Goal: Task Accomplishment & Management: Manage account settings

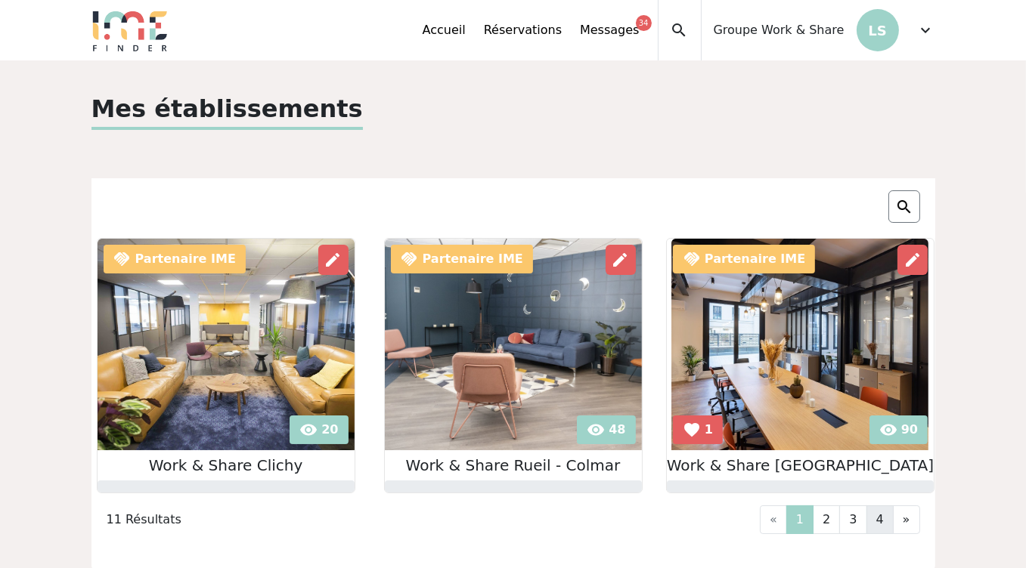
click at [881, 513] on link "4" at bounding box center [879, 520] width 27 height 29
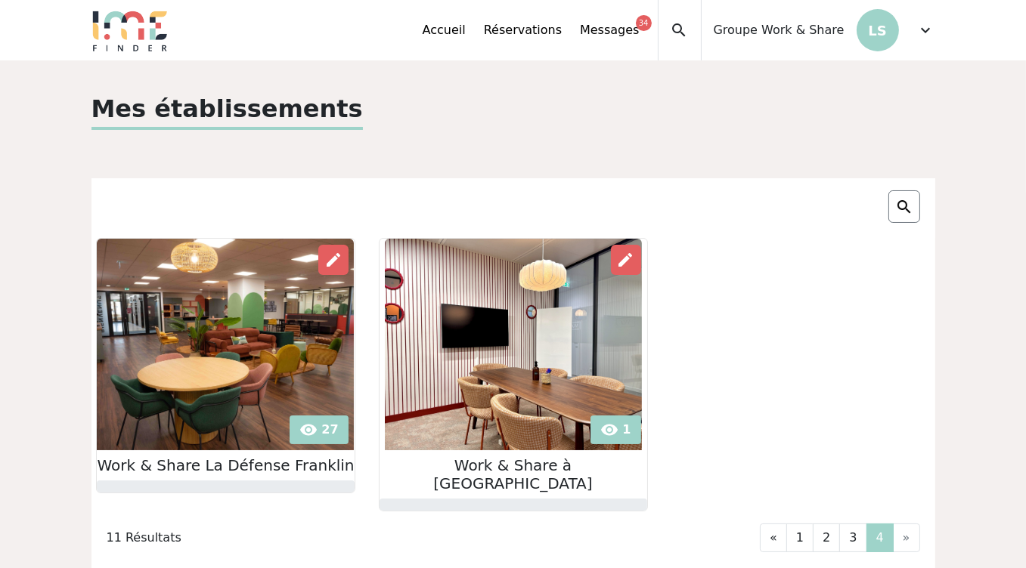
click at [902, 524] on li "»" at bounding box center [906, 538] width 26 height 29
click at [915, 39] on div "Accueil Réservations Messages 34 Accès autres comptes Mes données personnelles …" at bounding box center [679, 30] width 513 height 60
click at [924, 31] on span "expand_more" at bounding box center [926, 30] width 18 height 18
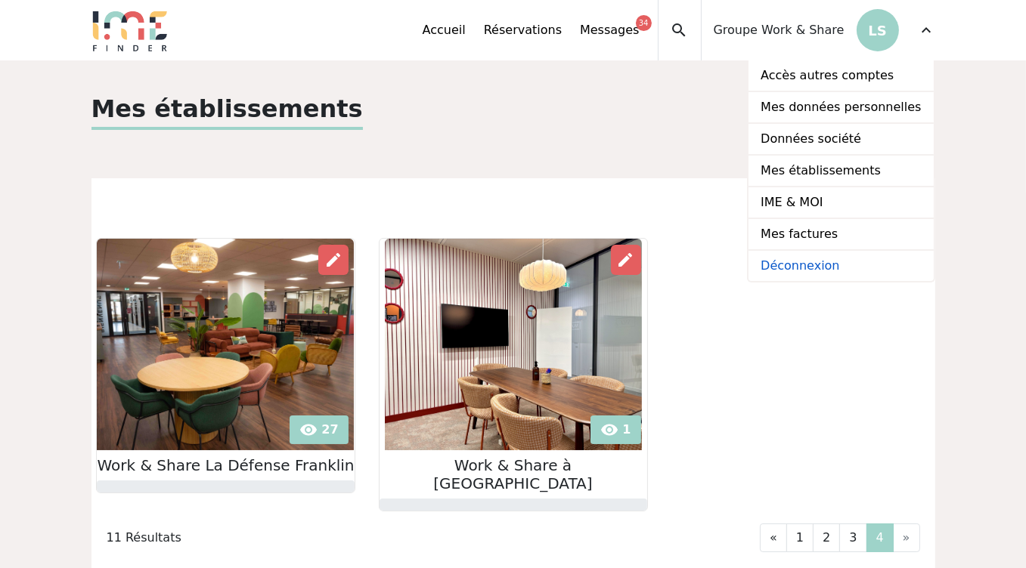
click at [822, 265] on link "Déconnexion" at bounding box center [840, 266] width 184 height 30
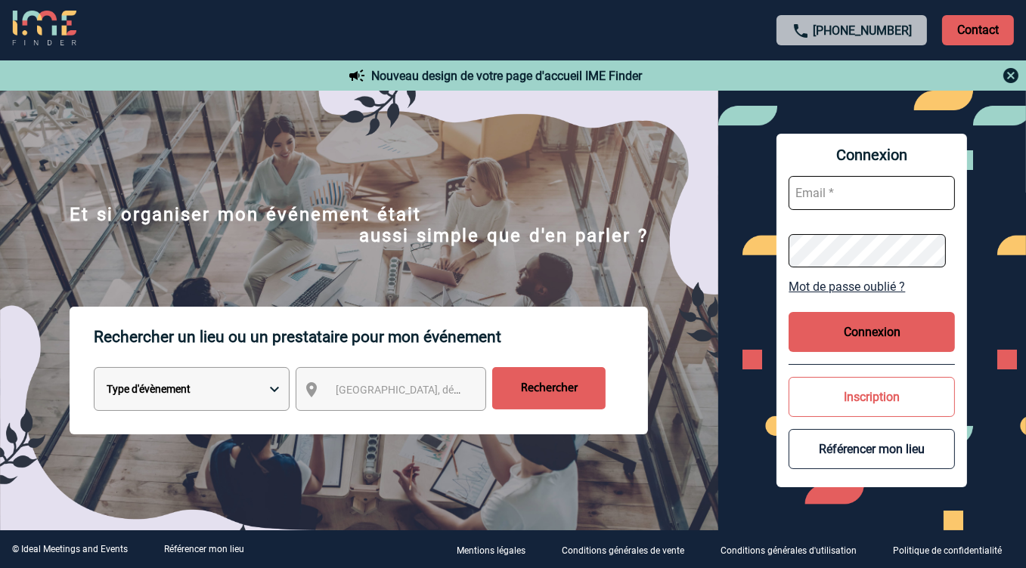
type input "[EMAIL_ADDRESS][DOMAIN_NAME]"
click at [862, 189] on input "[EMAIL_ADDRESS][DOMAIN_NAME]" at bounding box center [871, 193] width 166 height 34
click at [838, 214] on form "[EMAIL_ADDRESS][DOMAIN_NAME]" at bounding box center [871, 222] width 166 height 116
click at [876, 337] on button "Connexion" at bounding box center [871, 332] width 166 height 40
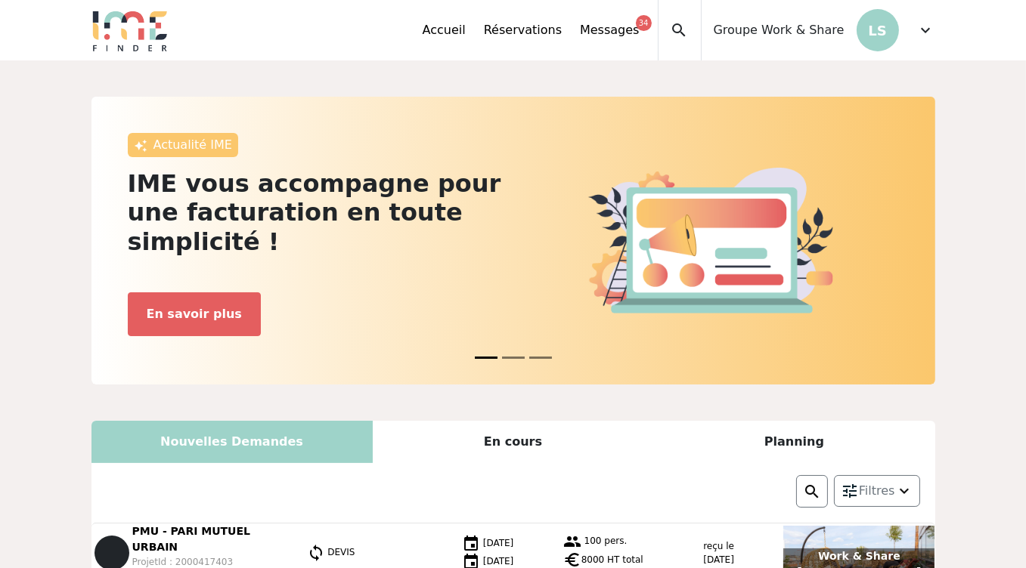
click at [919, 34] on span "expand_more" at bounding box center [926, 30] width 18 height 18
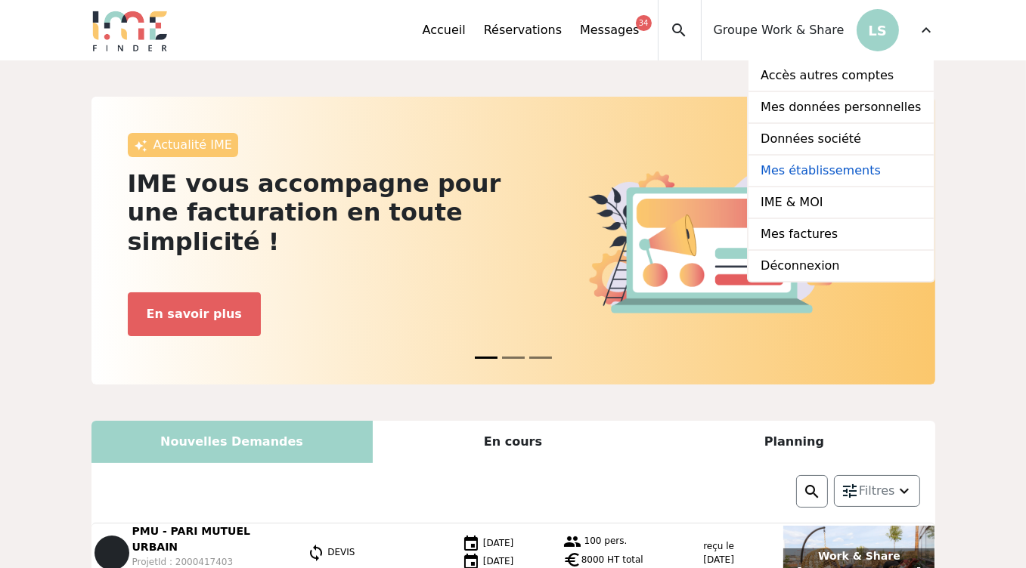
click at [819, 172] on link "Mes établissements" at bounding box center [840, 172] width 184 height 32
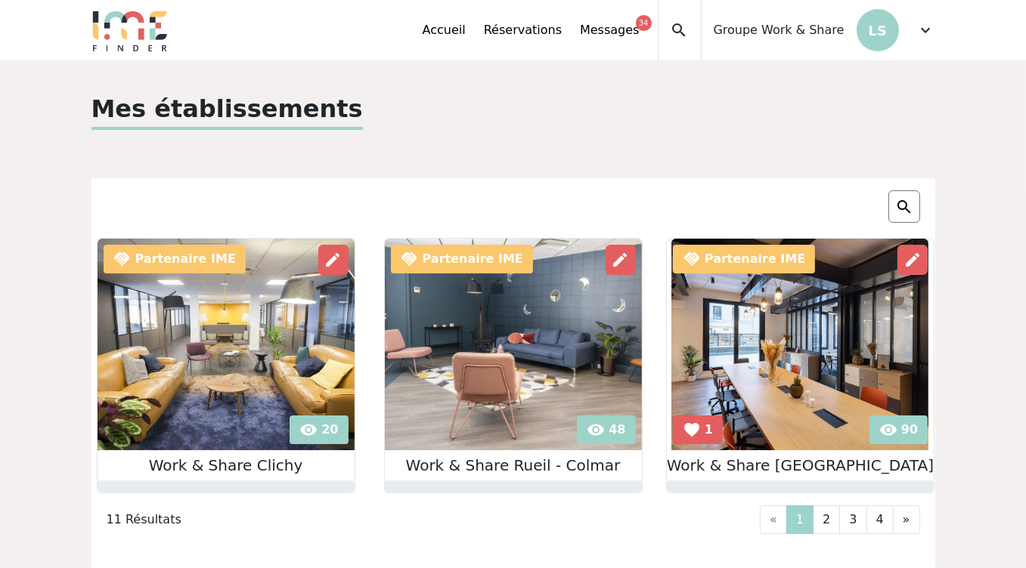
scroll to position [97, 0]
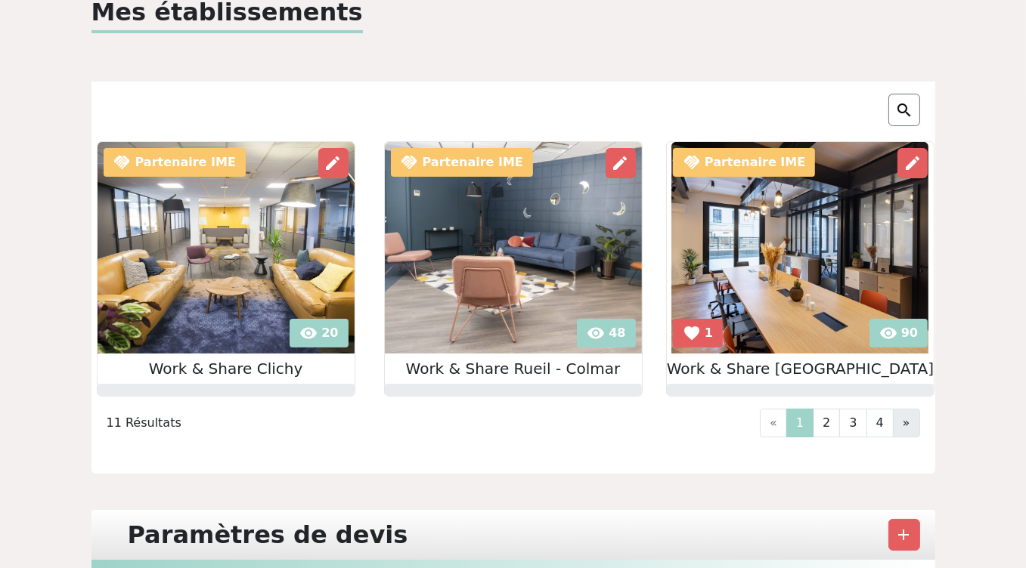
click at [906, 427] on span "»" at bounding box center [907, 423] width 8 height 14
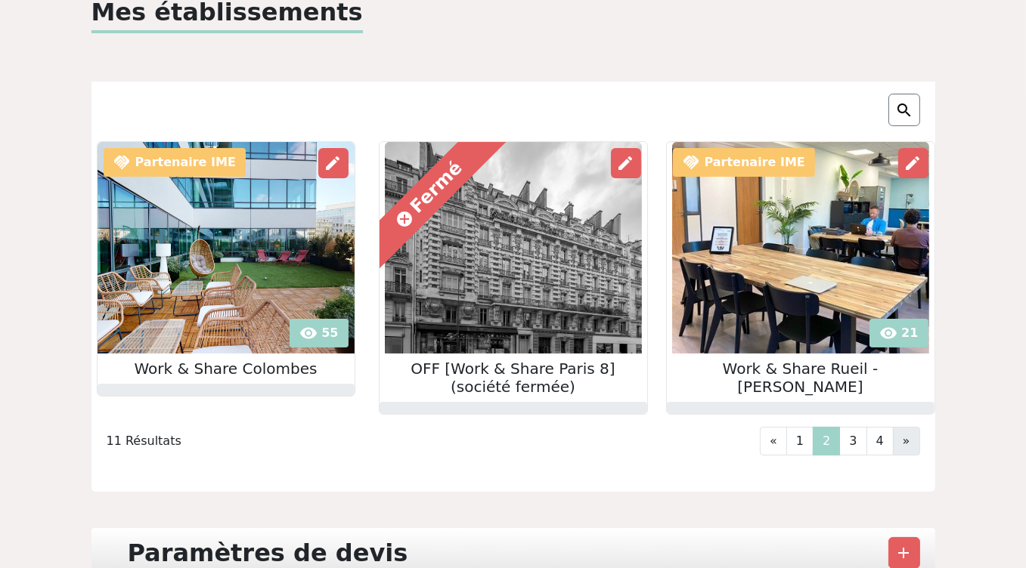
click at [909, 445] on span "»" at bounding box center [907, 441] width 8 height 14
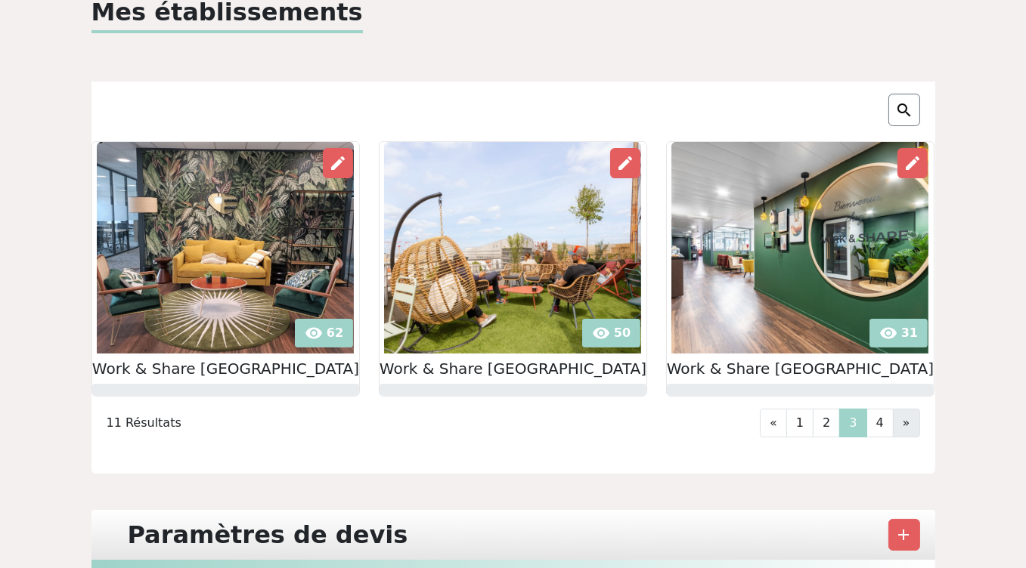
click at [907, 420] on span "»" at bounding box center [907, 423] width 8 height 14
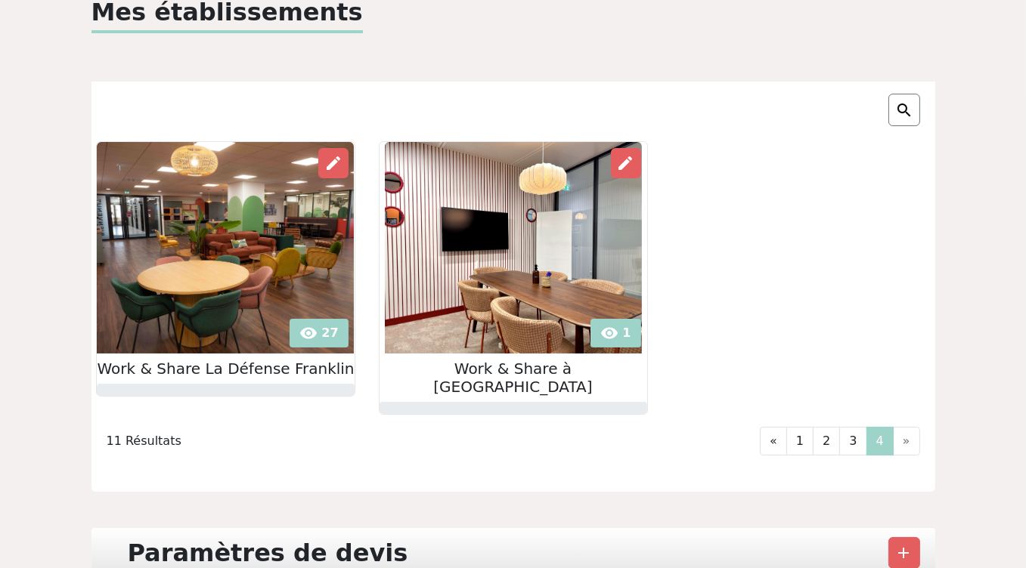
click at [908, 427] on li "»" at bounding box center [906, 441] width 26 height 29
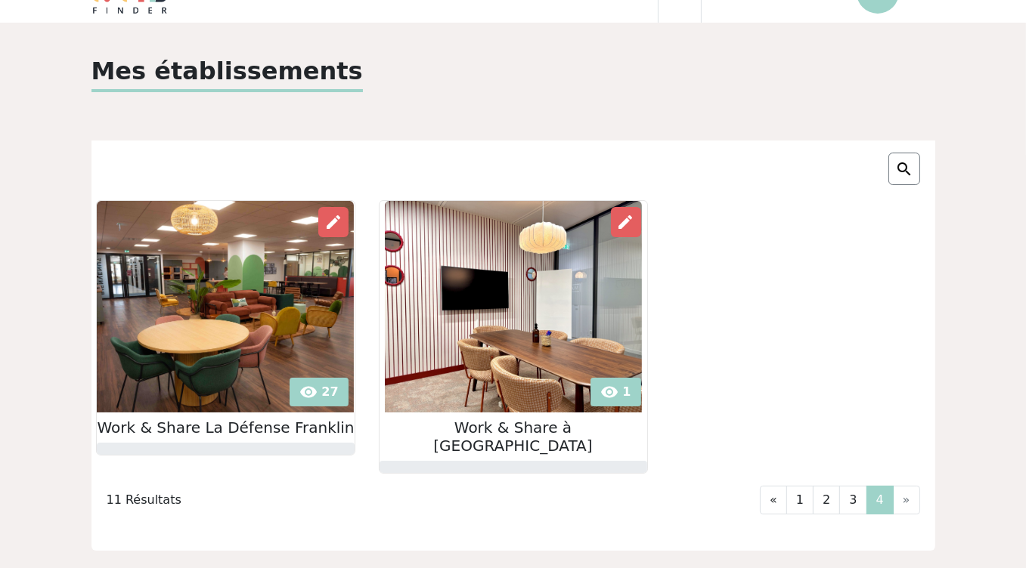
scroll to position [0, 0]
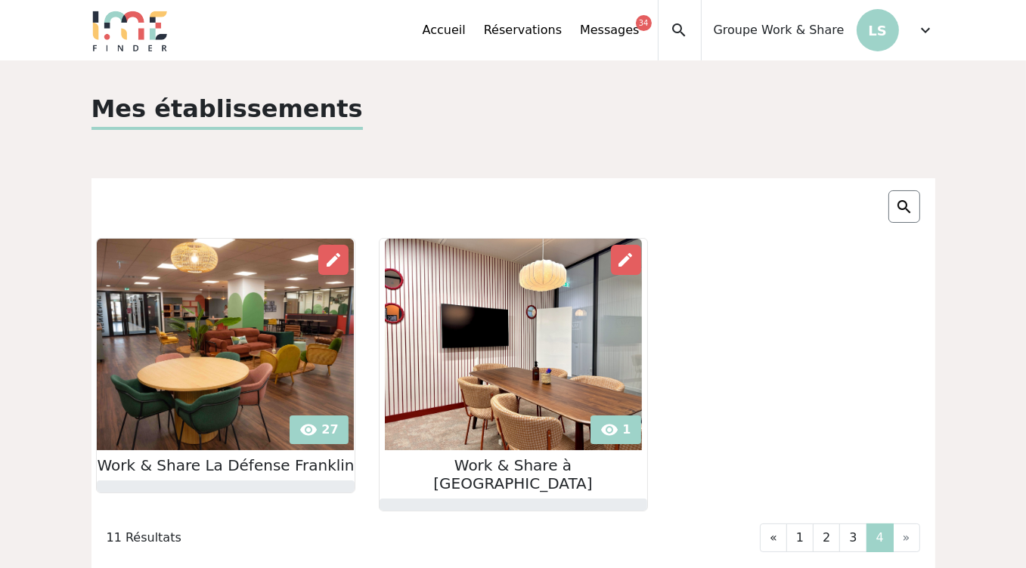
click at [908, 205] on img at bounding box center [904, 207] width 18 height 18
click at [858, 204] on input "text" at bounding box center [837, 206] width 151 height 19
type input "work and share O65"
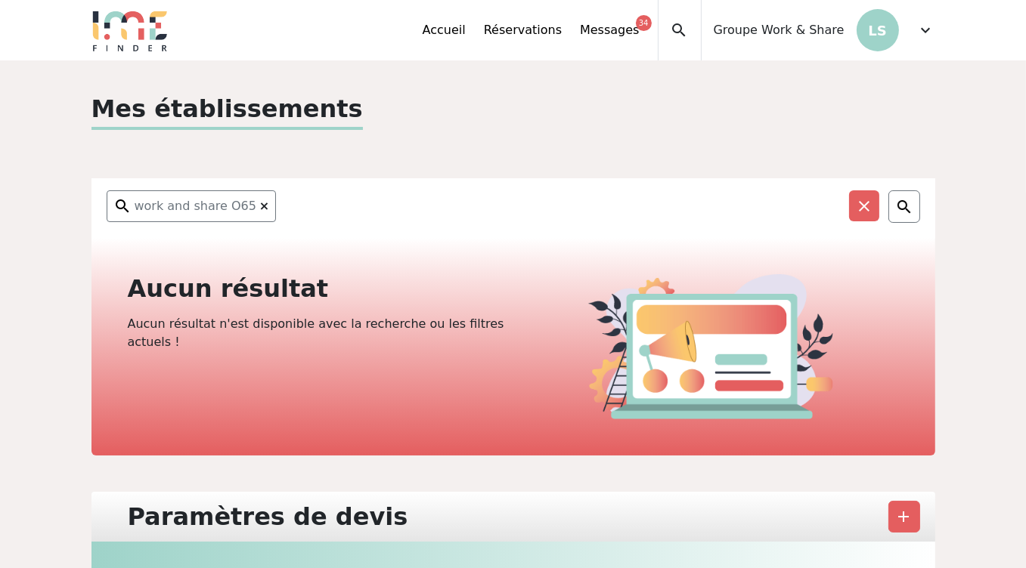
click at [139, 206] on span "work and share O65" at bounding box center [196, 206] width 122 height 18
click at [938, 39] on div "expand_less Accueil Réservations Messages 34 Accès autres comptes Mes données p…" at bounding box center [513, 30] width 862 height 60
click at [934, 39] on div "expand_more" at bounding box center [926, 30] width 18 height 60
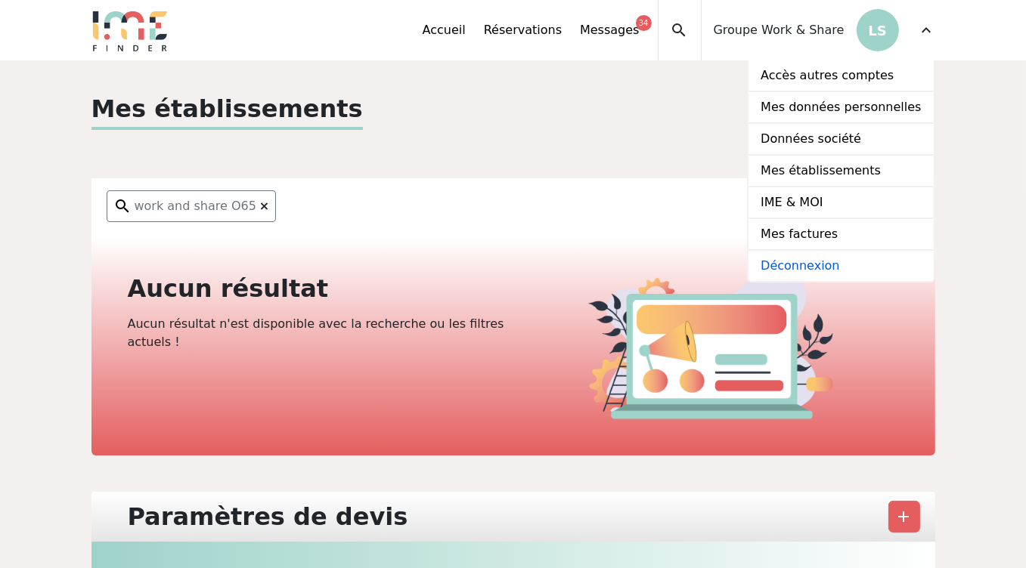
click at [835, 263] on link "Déconnexion" at bounding box center [840, 266] width 184 height 30
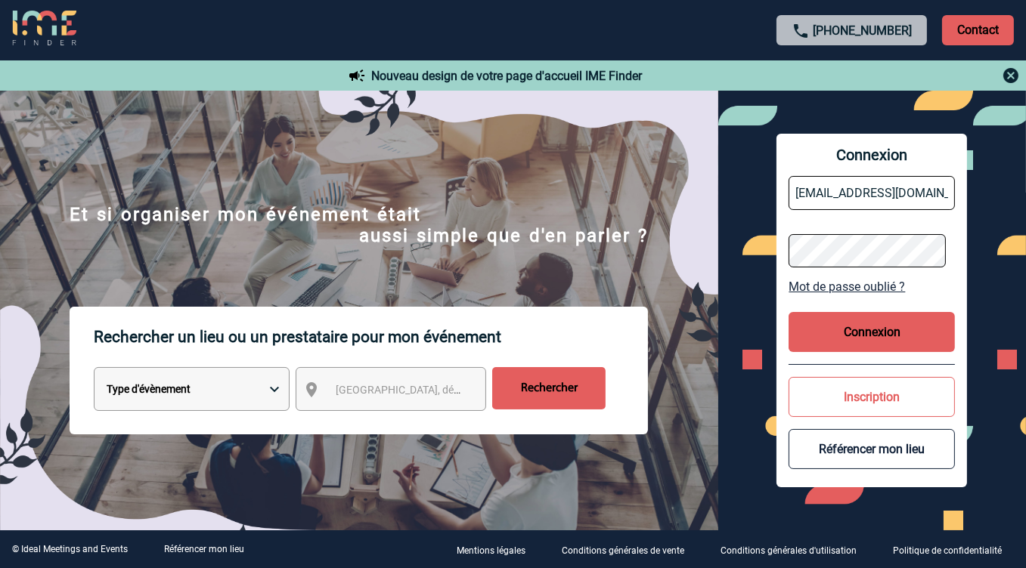
click at [838, 195] on input "[EMAIL_ADDRESS][DOMAIN_NAME]" at bounding box center [871, 193] width 166 height 34
paste input "hospitality@O65Paris"
type input "[EMAIL_ADDRESS][DOMAIN_NAME]"
click at [773, 253] on div "Connexion [EMAIL_ADDRESS][DOMAIN_NAME] Mot de passe oublié ? Connexion Inscript…" at bounding box center [872, 311] width 308 height 440
click at [821, 305] on div "Connexion [EMAIL_ADDRESS][DOMAIN_NAME] Mot de passe oublié ? Connexion Inscript…" at bounding box center [871, 311] width 190 height 355
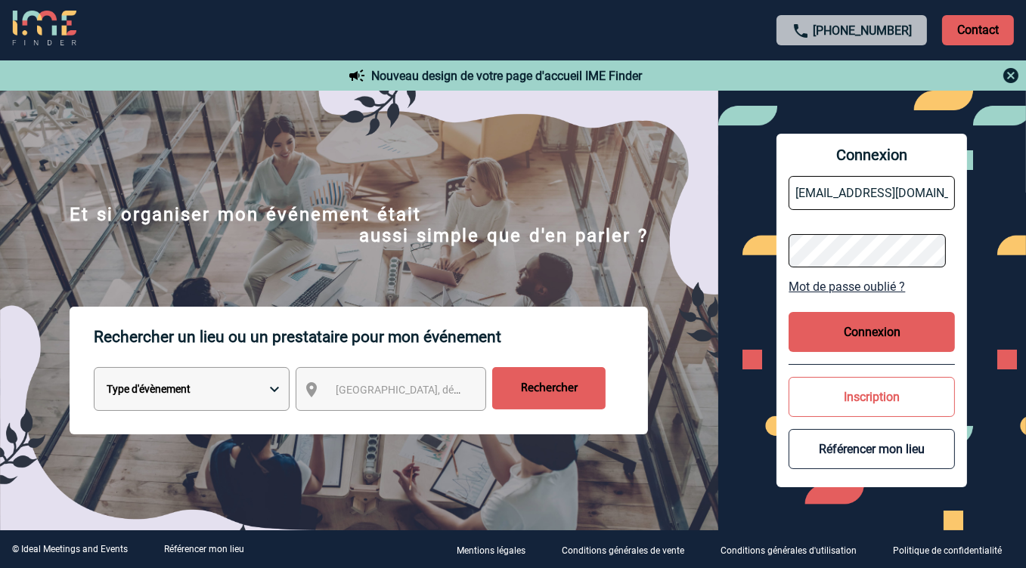
click at [837, 333] on button "Connexion" at bounding box center [871, 332] width 166 height 40
click at [879, 333] on button "Connexion" at bounding box center [871, 332] width 166 height 40
click at [877, 334] on button "Connexion" at bounding box center [871, 332] width 166 height 40
click at [766, 245] on div "Connexion [EMAIL_ADDRESS][DOMAIN_NAME] Mot de passe oublié ? Connexion Inscript…" at bounding box center [872, 311] width 308 height 440
click at [733, 241] on div "Connexion [EMAIL_ADDRESS][DOMAIN_NAME] Mot de passe oublié ? Connexion Inscript…" at bounding box center [872, 311] width 308 height 440
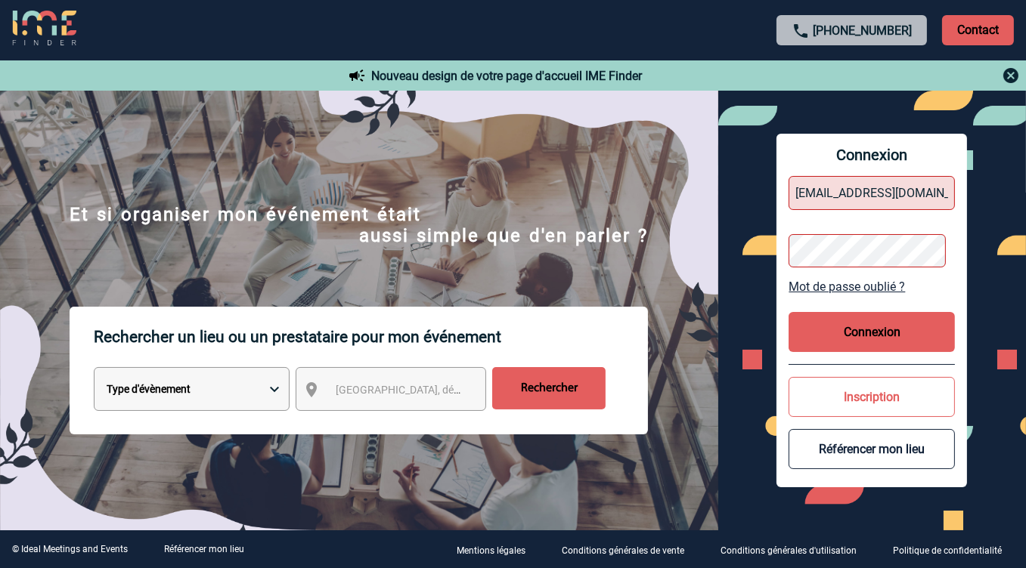
click at [890, 215] on form "[EMAIL_ADDRESS][DOMAIN_NAME]" at bounding box center [871, 222] width 166 height 116
click at [873, 330] on button "Connexion" at bounding box center [871, 332] width 166 height 40
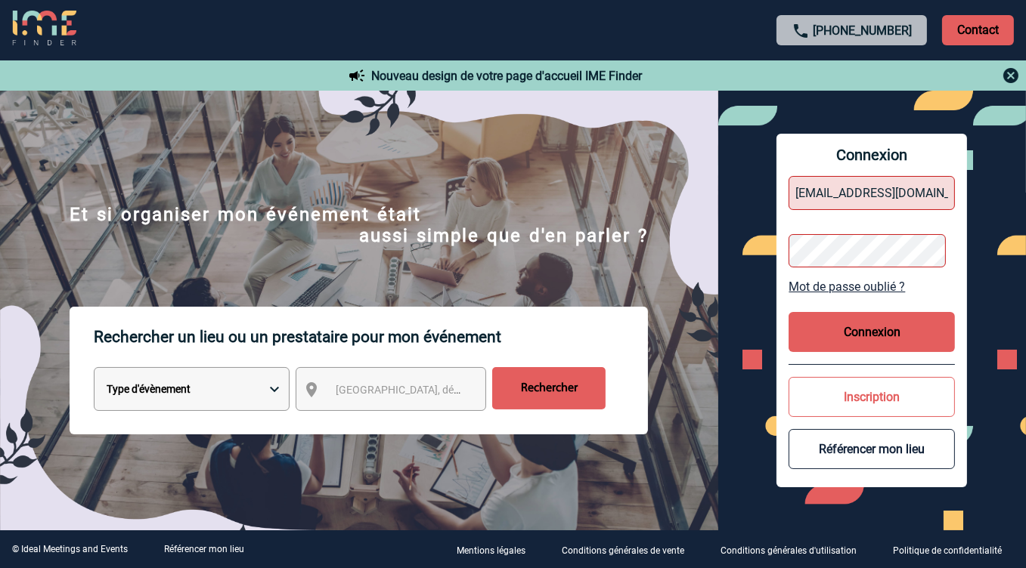
click at [873, 330] on button "Connexion" at bounding box center [871, 332] width 166 height 40
click at [873, 330] on body "[PHONE_NUMBER] Contact Contact Nouveau design de votre page d'accueil IME Finde…" at bounding box center [513, 284] width 1026 height 568
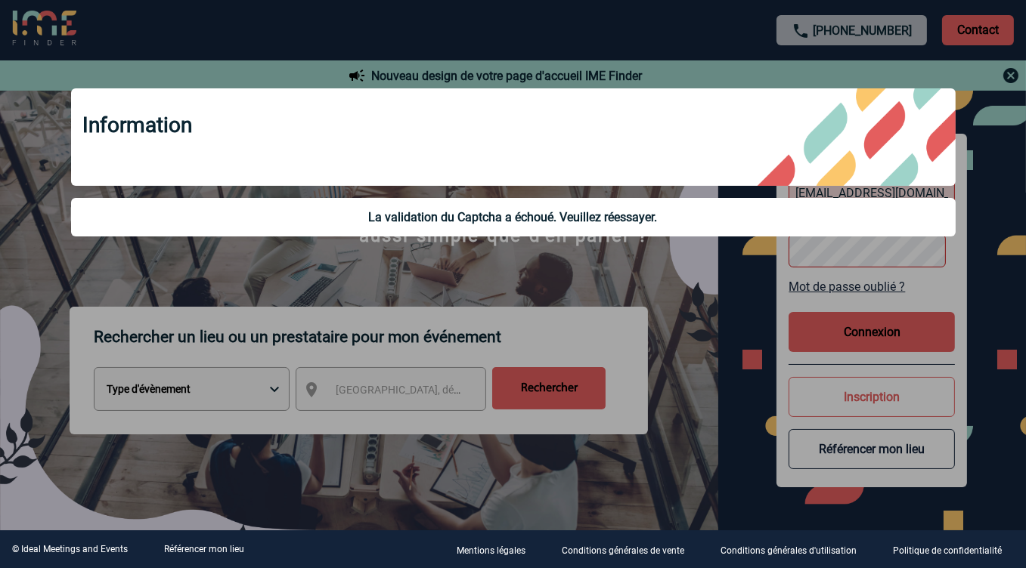
click at [680, 333] on div at bounding box center [513, 284] width 1026 height 568
